Goal: Task Accomplishment & Management: Manage account settings

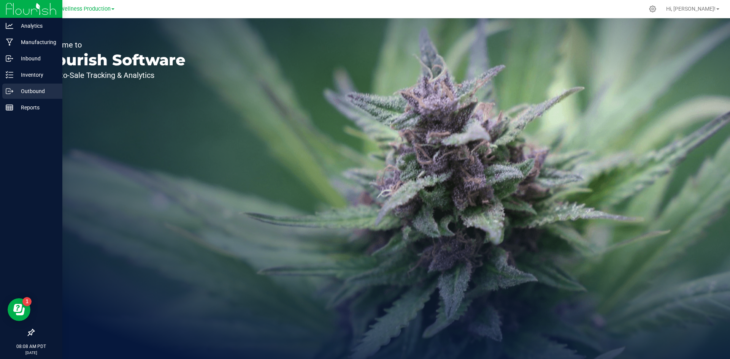
click at [23, 93] on p "Outbound" at bounding box center [36, 91] width 46 height 9
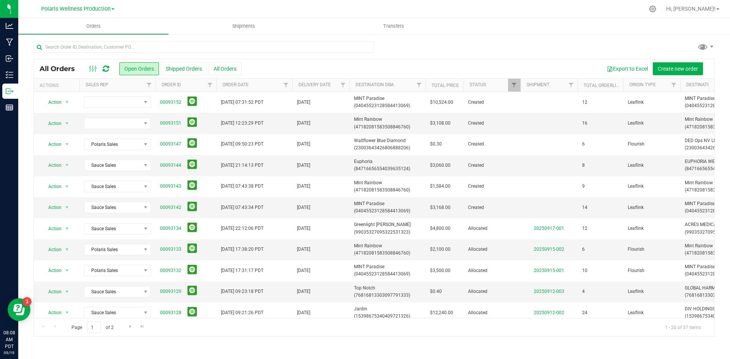
click at [653, 46] on div at bounding box center [373, 49] width 681 height 17
click at [95, 10] on span "Polaris Wellness Production" at bounding box center [76, 9] width 70 height 7
click at [90, 35] on link "Polaris Wellness Production" at bounding box center [77, 37] width 111 height 10
click at [90, 6] on span "Polaris Wellness Production" at bounding box center [76, 9] width 70 height 7
click at [74, 23] on link "Polaris Wellness Cultivation" at bounding box center [77, 27] width 111 height 10
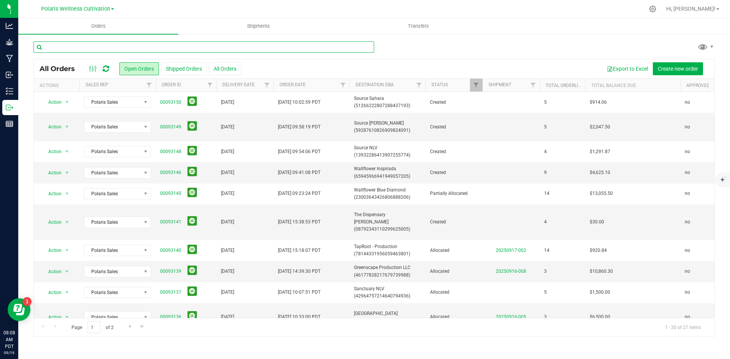
click at [196, 52] on input "text" at bounding box center [203, 46] width 340 height 11
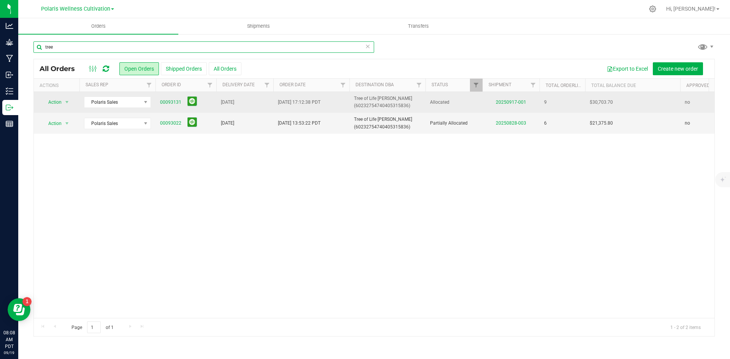
type input "tree"
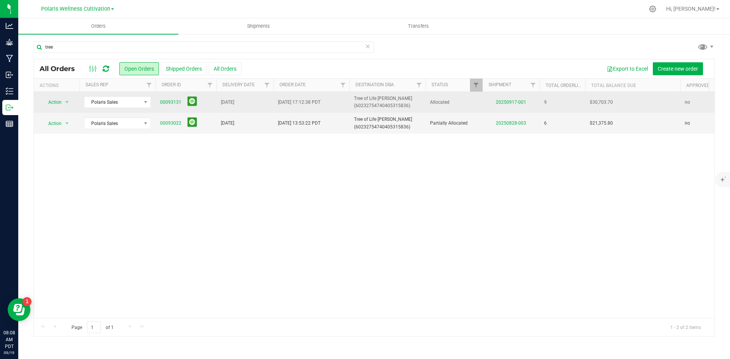
click at [167, 97] on span "00093131" at bounding box center [186, 103] width 52 height 12
click at [171, 102] on link "00093131" at bounding box center [170, 102] width 21 height 7
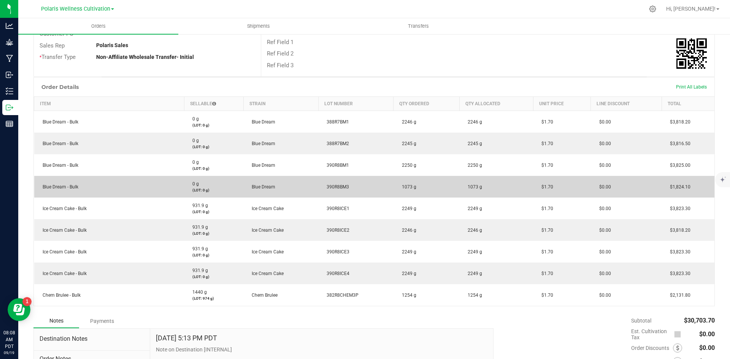
scroll to position [152, 0]
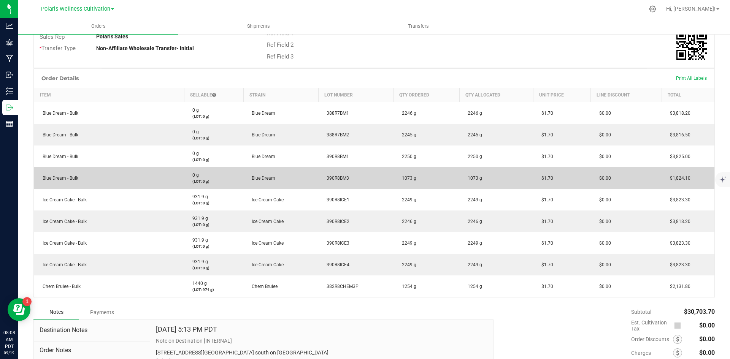
click at [360, 185] on td "390R8BM3" at bounding box center [355, 178] width 75 height 22
click at [442, 184] on td "1073 g" at bounding box center [426, 178] width 66 height 22
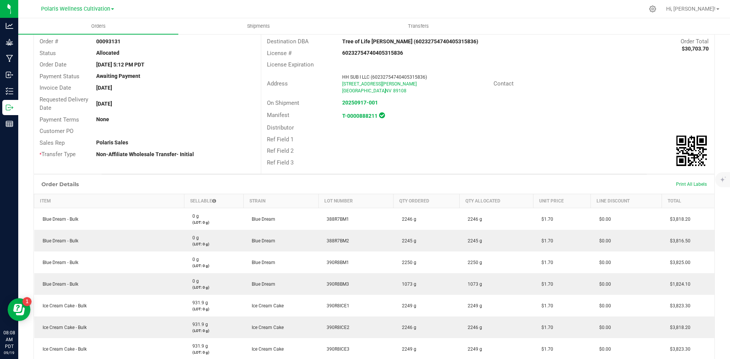
scroll to position [0, 0]
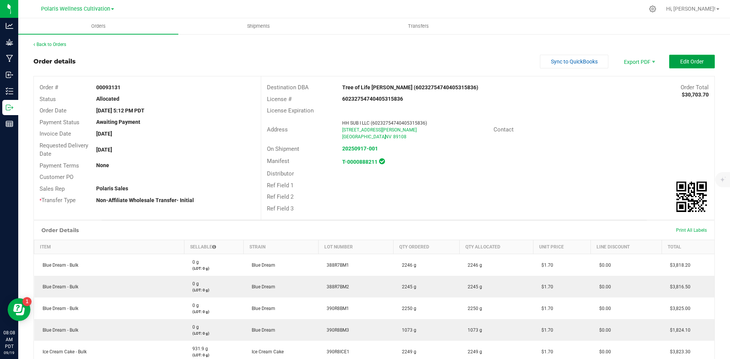
click at [689, 65] on span "Edit Order" at bounding box center [692, 62] width 24 height 6
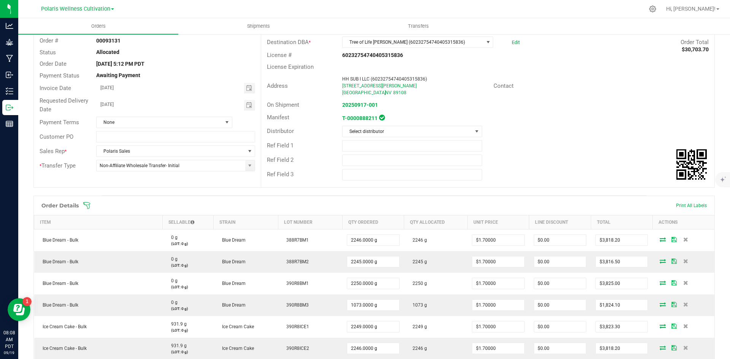
scroll to position [152, 0]
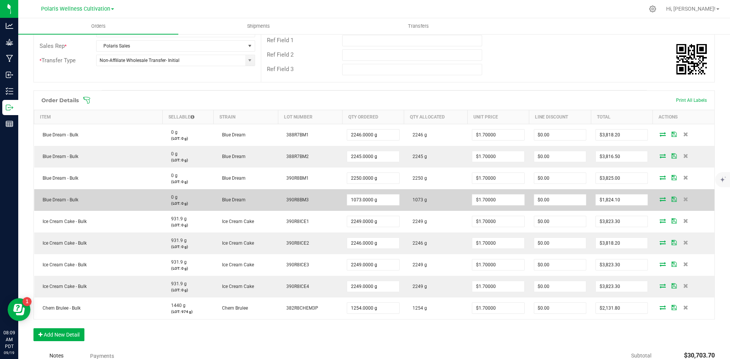
click at [659, 200] on icon at bounding box center [662, 199] width 6 height 5
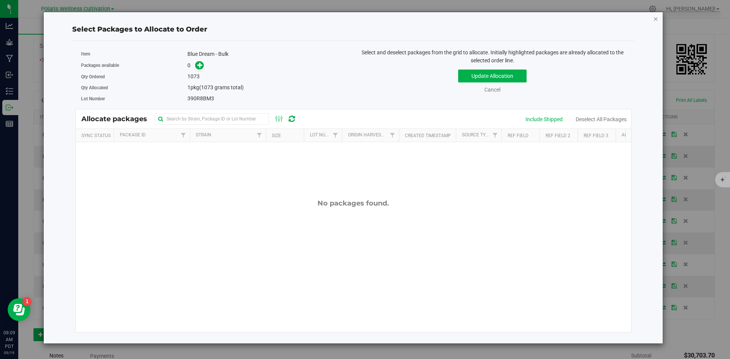
click at [656, 21] on icon "button" at bounding box center [655, 18] width 5 height 9
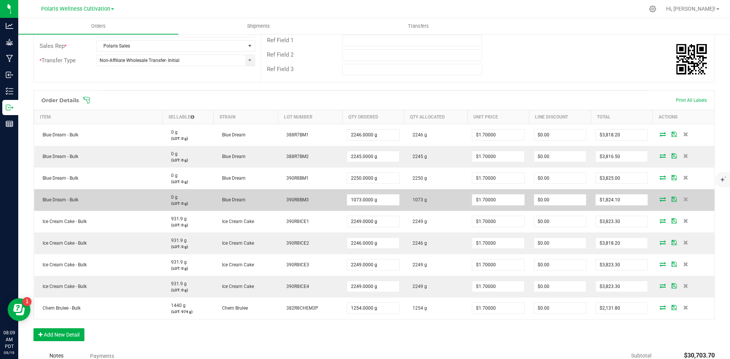
click at [659, 199] on icon at bounding box center [662, 199] width 6 height 5
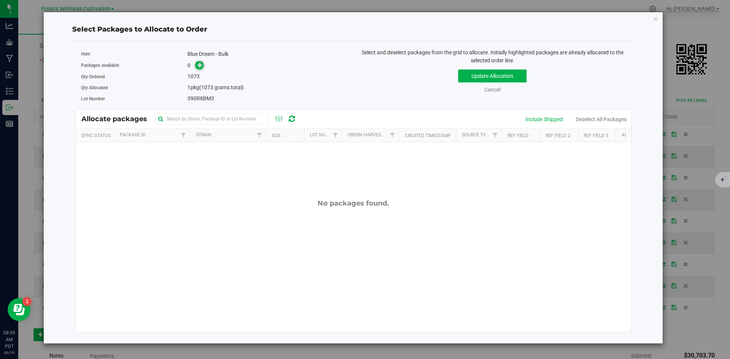
click at [198, 69] on span at bounding box center [199, 65] width 9 height 9
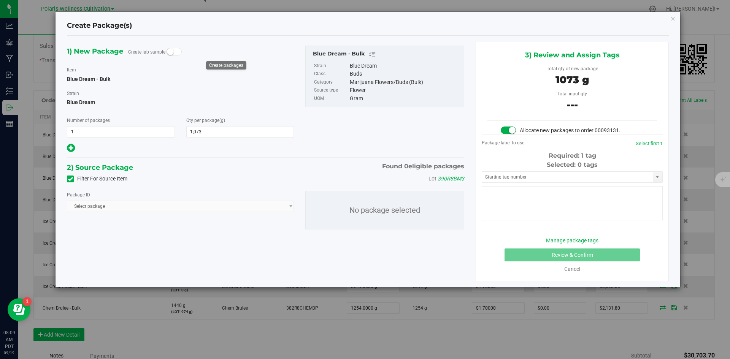
type input "1,073.0000"
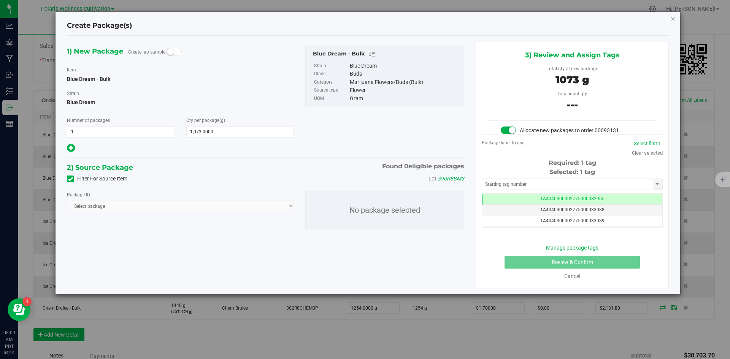
click at [674, 15] on icon "button" at bounding box center [672, 18] width 5 height 9
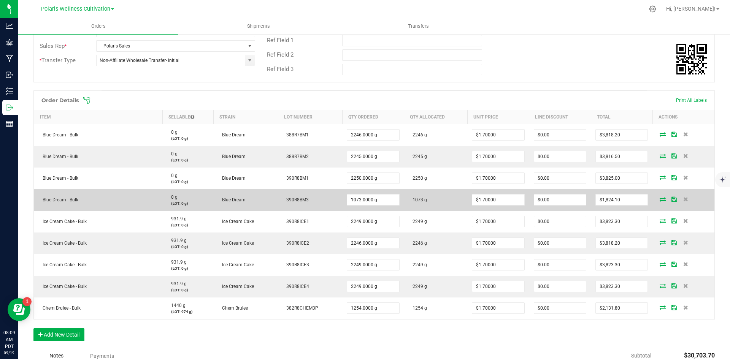
click at [659, 199] on icon at bounding box center [662, 199] width 6 height 5
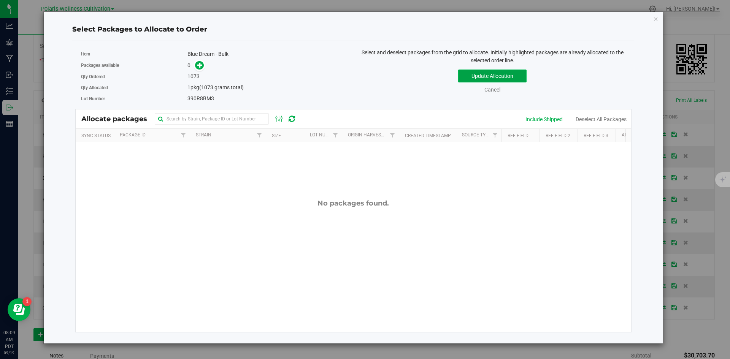
click at [474, 79] on button "Update Allocation" at bounding box center [492, 76] width 68 height 13
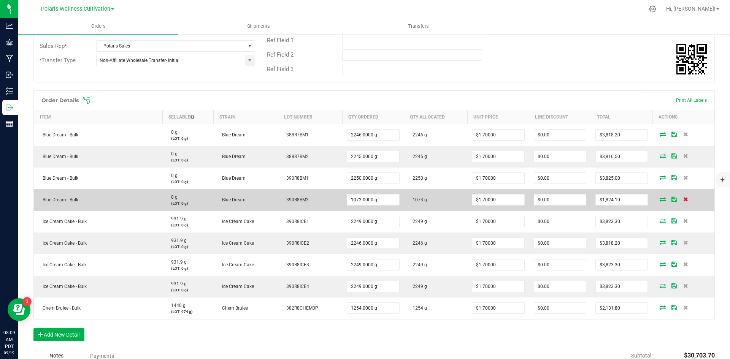
click at [683, 199] on icon at bounding box center [685, 199] width 5 height 5
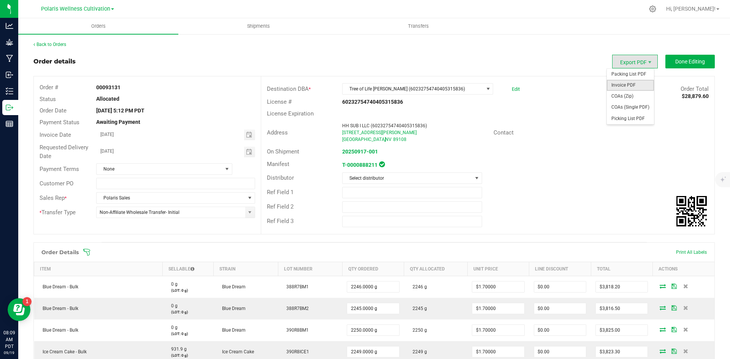
click at [630, 89] on span "Invoice PDF" at bounding box center [629, 85] width 47 height 11
click at [54, 45] on link "Back to Orders" at bounding box center [49, 44] width 33 height 5
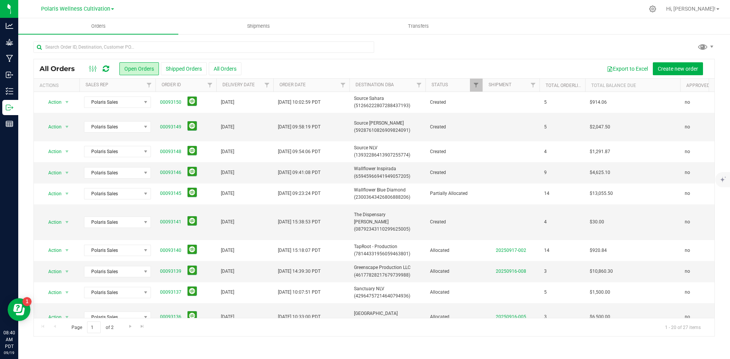
click at [81, 12] on div "Polaris Wellness Cultivation Polaris Wellness Cultivation Polaris Wellness Prod…" at bounding box center [77, 8] width 73 height 9
click at [86, 11] on span "Polaris Wellness Cultivation" at bounding box center [75, 9] width 69 height 7
click at [101, 36] on link "Polaris Wellness Production" at bounding box center [77, 37] width 111 height 10
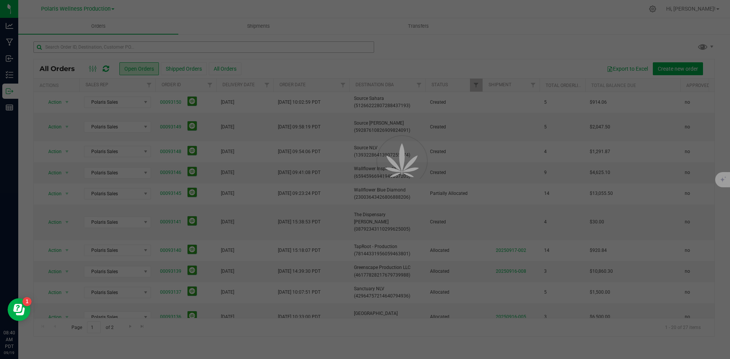
click at [101, 43] on div at bounding box center [365, 179] width 730 height 359
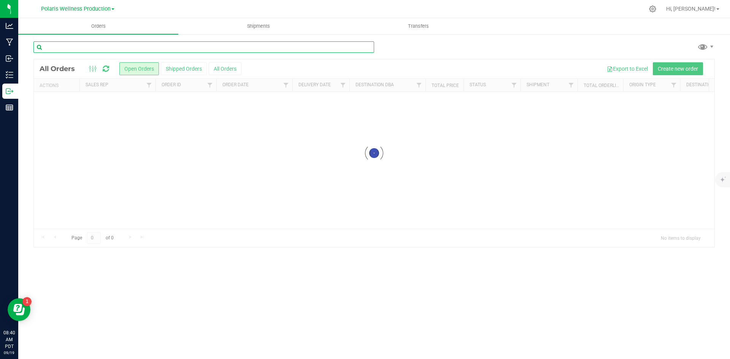
click at [101, 43] on input "text" at bounding box center [203, 46] width 340 height 11
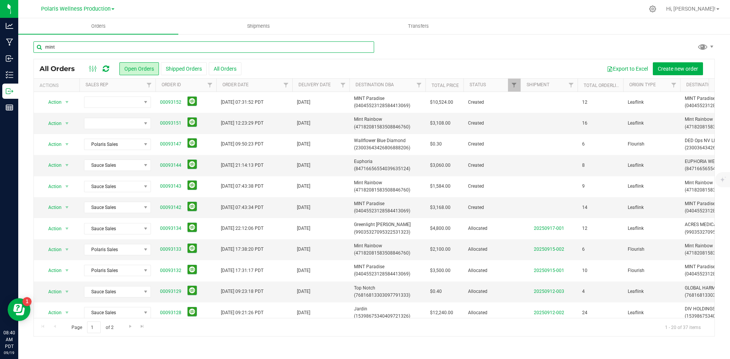
type input "mint"
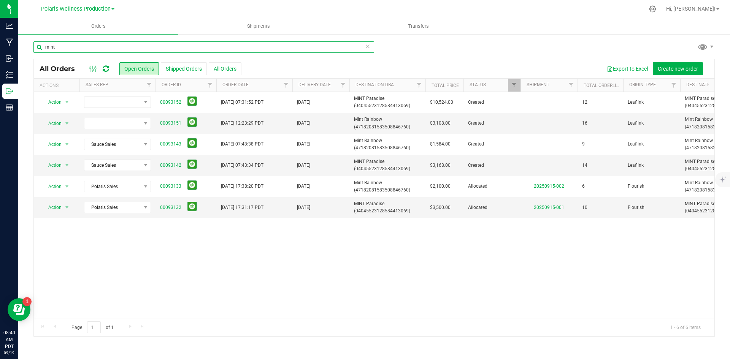
drag, startPoint x: 64, startPoint y: 47, endPoint x: 34, endPoint y: 47, distance: 30.0
click at [38, 47] on input "mint" at bounding box center [203, 46] width 340 height 11
type input "euph"
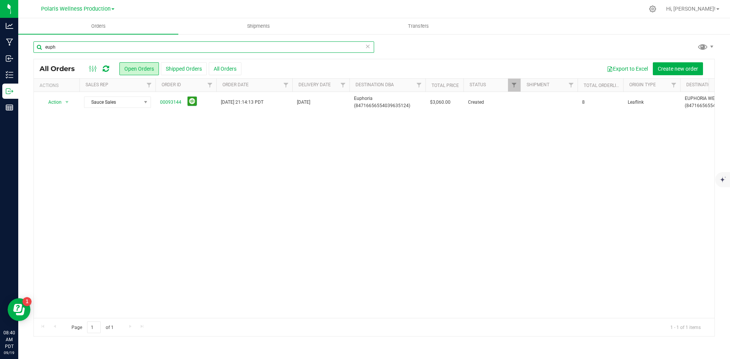
drag, startPoint x: 78, startPoint y: 50, endPoint x: -11, endPoint y: 51, distance: 88.2
click at [0, 51] on html "Analytics Manufacturing Inbound Inventory Outbound Reports 08:40 AM PDT [DATE] …" at bounding box center [365, 179] width 730 height 359
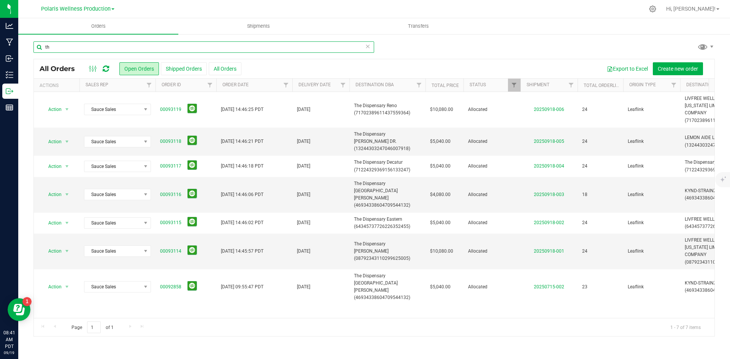
type input "t"
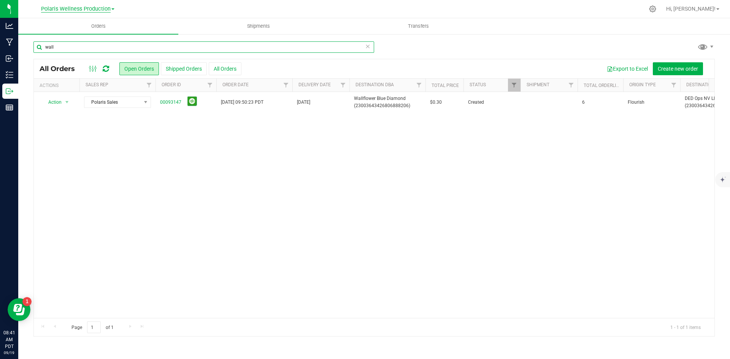
type input "wall"
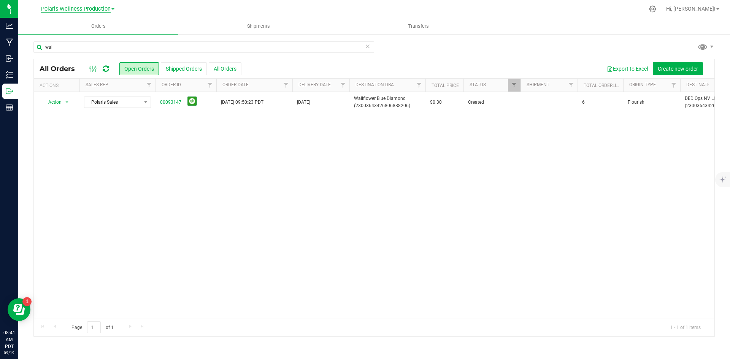
click at [93, 10] on span "Polaris Wellness Production" at bounding box center [76, 9] width 70 height 7
click at [95, 27] on link "Polaris Wellness Cultivation" at bounding box center [77, 27] width 111 height 10
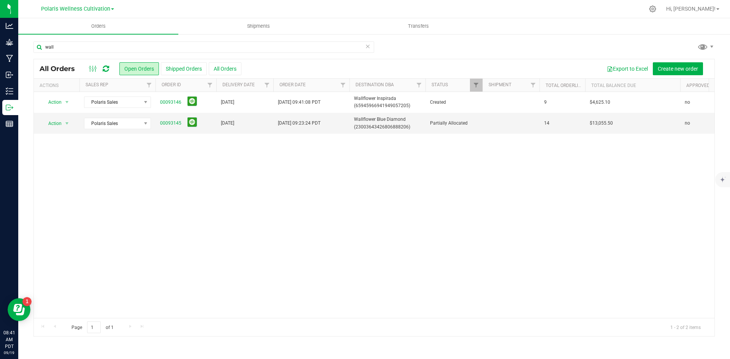
drag, startPoint x: 415, startPoint y: 187, endPoint x: 419, endPoint y: 176, distance: 12.8
click at [415, 184] on div "Action Action Cancel order Change facility Clone order Edit order Mark as fully…" at bounding box center [374, 205] width 680 height 226
